Goal: Find contact information: Find contact information

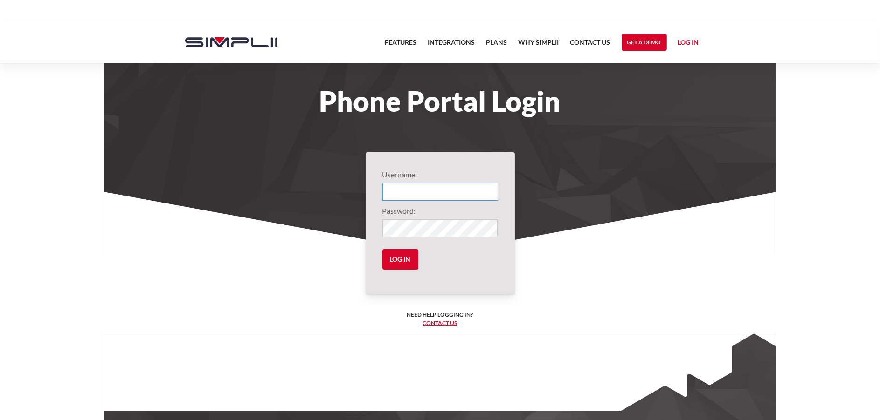
click at [396, 188] on input "Login" at bounding box center [440, 192] width 116 height 18
type input "1001@BrandolAssociates"
click at [403, 262] on input "Log in" at bounding box center [400, 259] width 36 height 21
click at [393, 261] on input "Log in" at bounding box center [400, 259] width 36 height 21
click at [400, 257] on input "Log in" at bounding box center [400, 259] width 36 height 21
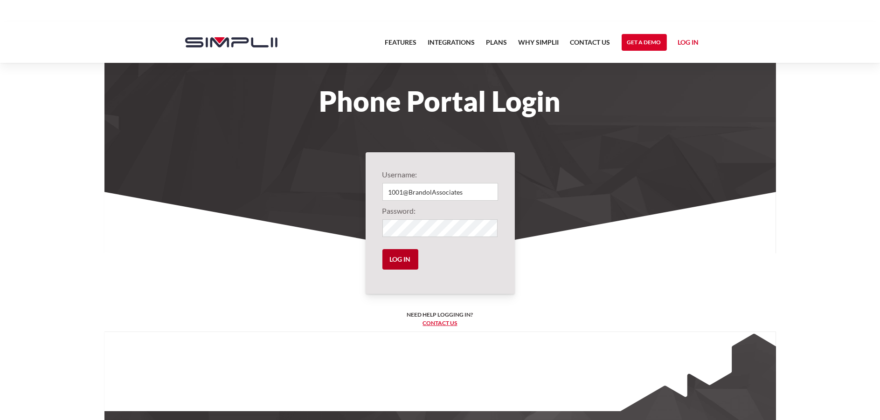
click at [400, 259] on input "Log in" at bounding box center [400, 259] width 36 height 21
click at [596, 43] on link "Contact US" at bounding box center [590, 45] width 40 height 16
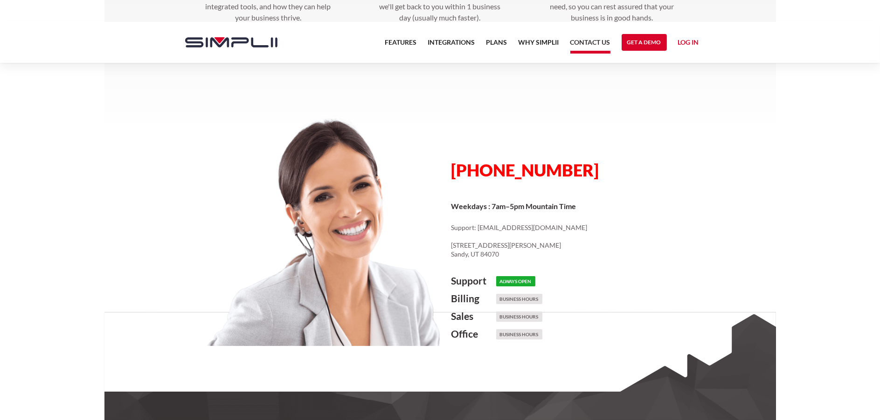
scroll to position [460, 0]
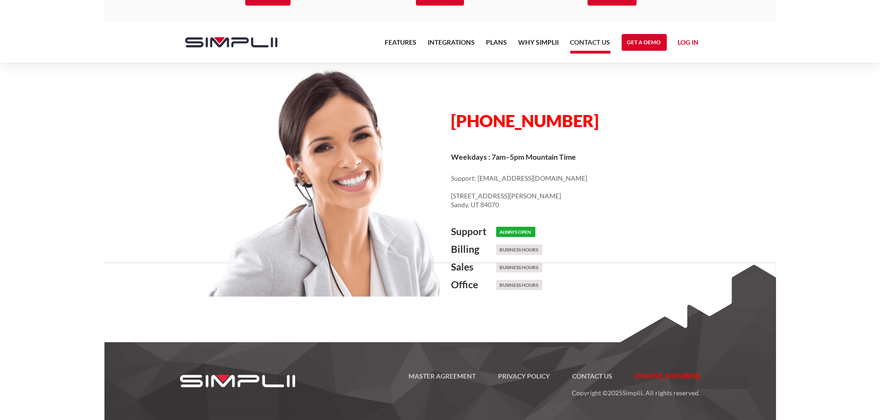
click at [713, 223] on section "Discover the innovative ways to use Voice and Messaging to transform your busin…" at bounding box center [439, 22] width 671 height 685
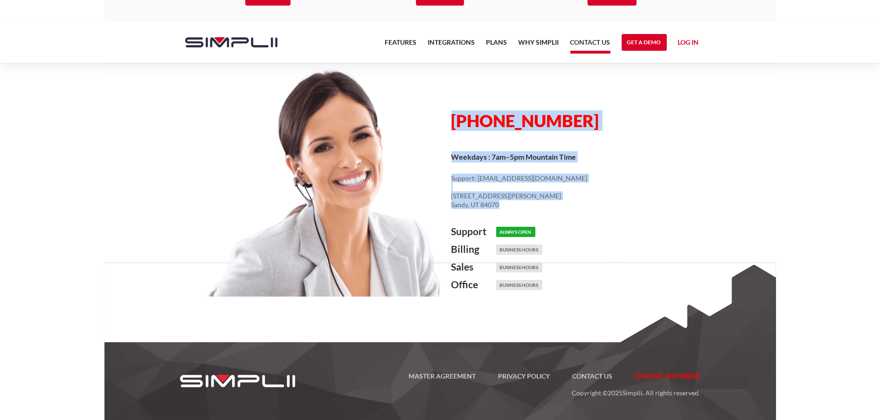
drag, startPoint x: 503, startPoint y: 205, endPoint x: 419, endPoint y: 132, distance: 111.0
click at [419, 132] on div "[PHONE_NUMBER] Weekdays : 7am–5pm Mountain Time Support: [EMAIL_ADDRESS][DOMAIN…" at bounding box center [440, 193] width 538 height 249
click at [699, 165] on div "[PHONE_NUMBER] Weekdays : 7am–5pm Mountain Time Support: [EMAIL_ADDRESS][DOMAIN…" at bounding box center [574, 193] width 269 height 249
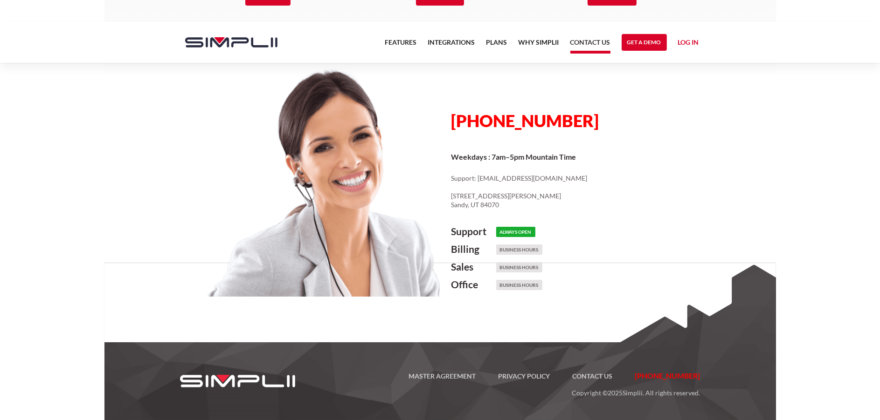
click at [688, 39] on link "Log in" at bounding box center [688, 44] width 21 height 14
